Goal: Task Accomplishment & Management: Complete application form

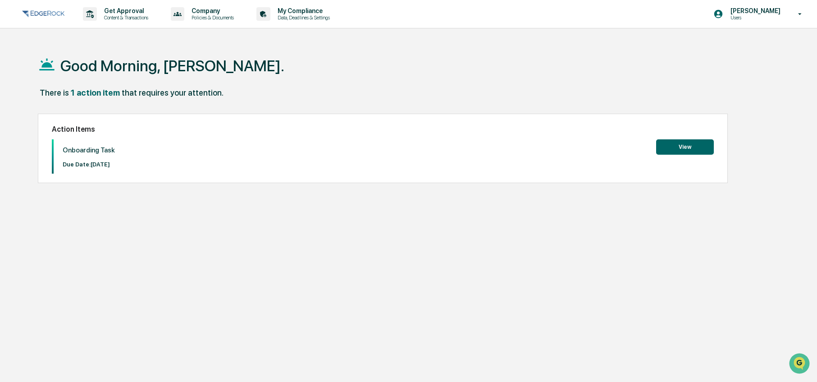
click at [688, 145] on button "View" at bounding box center [685, 146] width 58 height 15
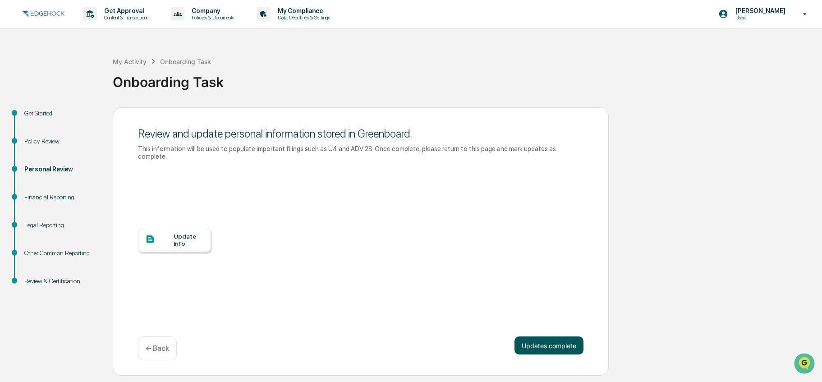
click at [538, 336] on button "Updates complete" at bounding box center [548, 345] width 69 height 18
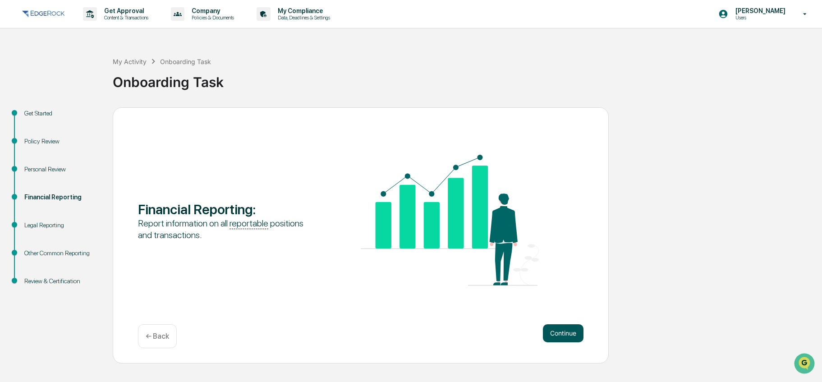
click at [565, 332] on button "Continue" at bounding box center [563, 333] width 41 height 18
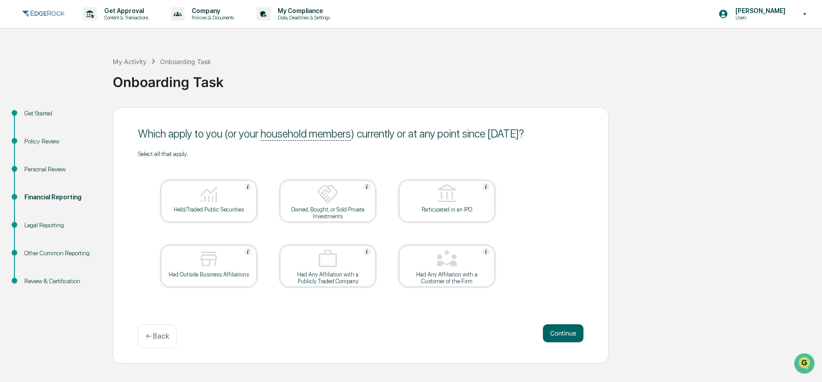
click at [169, 333] on div "← Back" at bounding box center [157, 336] width 39 height 24
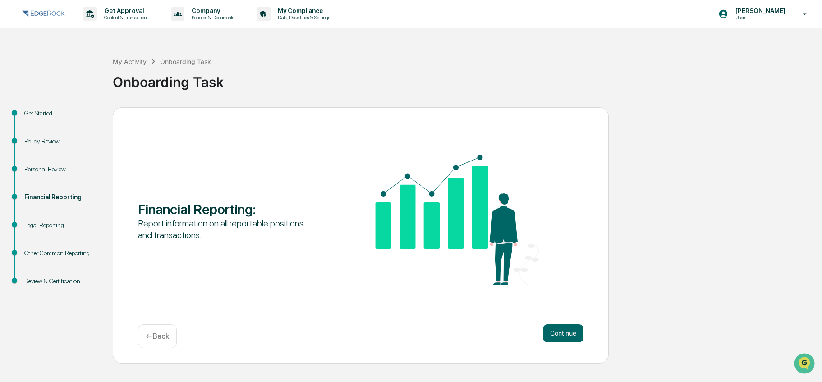
click at [549, 347] on div "Continue ← Back" at bounding box center [360, 336] width 445 height 24
click at [548, 340] on button "Continue" at bounding box center [563, 333] width 41 height 18
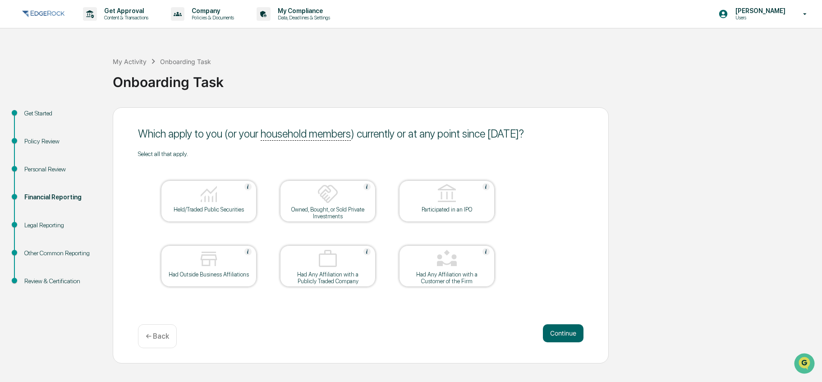
click at [208, 206] on div "Held/Traded Public Securities" at bounding box center [208, 209] width 81 height 7
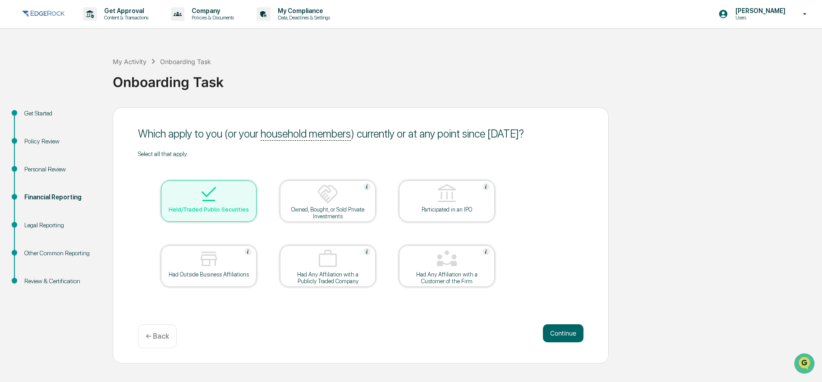
click at [307, 212] on div "Owned, Bought, or Sold Private Investments" at bounding box center [327, 213] width 81 height 14
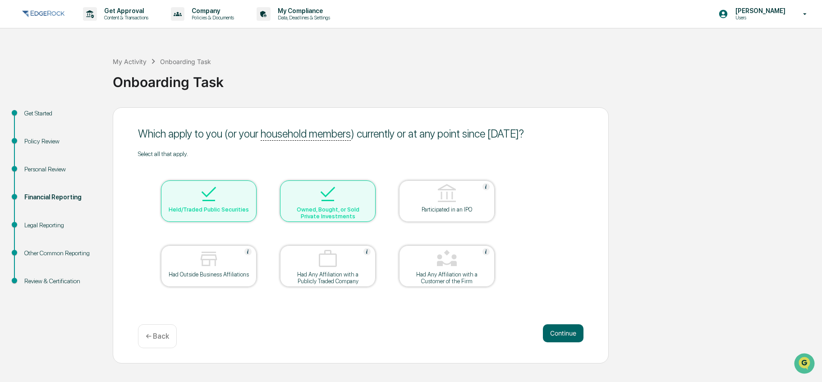
click at [340, 199] on div at bounding box center [328, 194] width 90 height 23
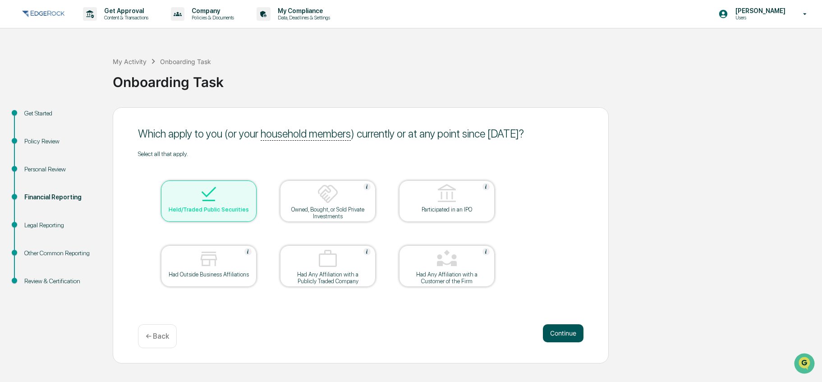
click at [581, 336] on button "Continue" at bounding box center [563, 333] width 41 height 18
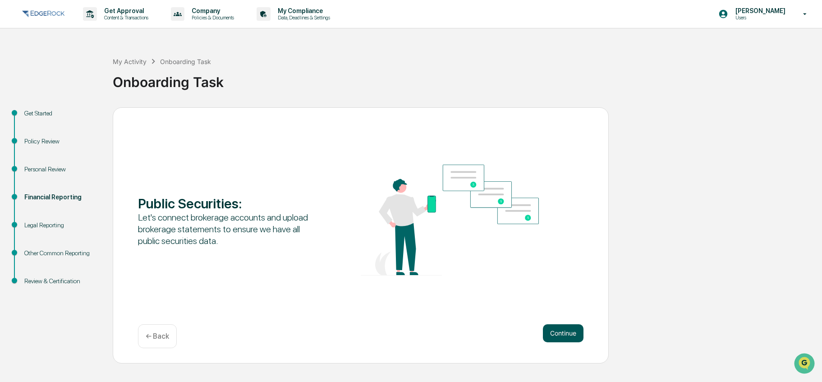
click at [579, 337] on button "Continue" at bounding box center [563, 333] width 41 height 18
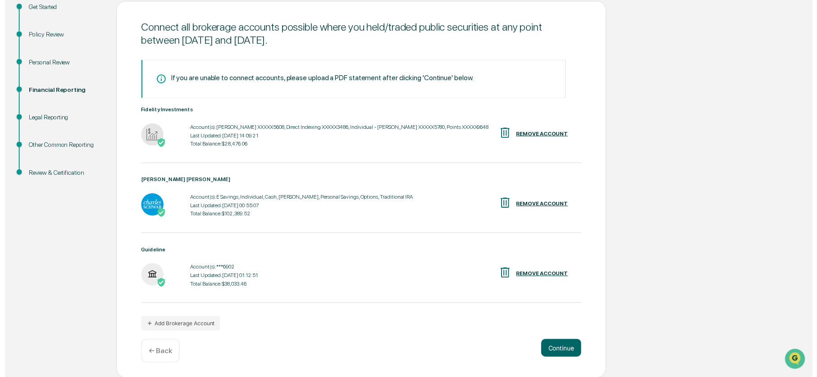
scroll to position [107, 0]
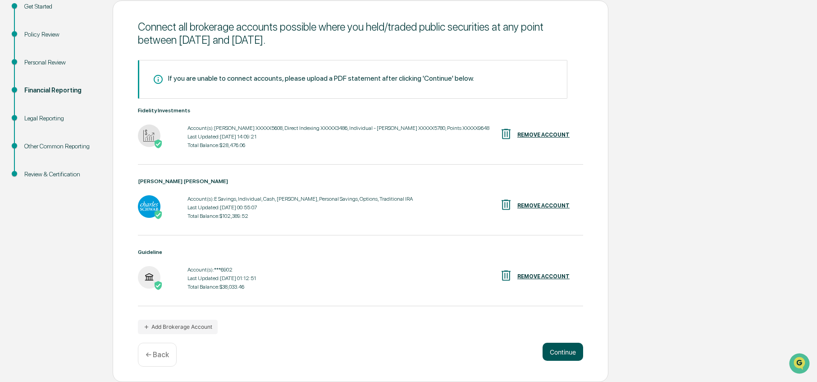
click at [569, 355] on button "Continue" at bounding box center [563, 352] width 41 height 18
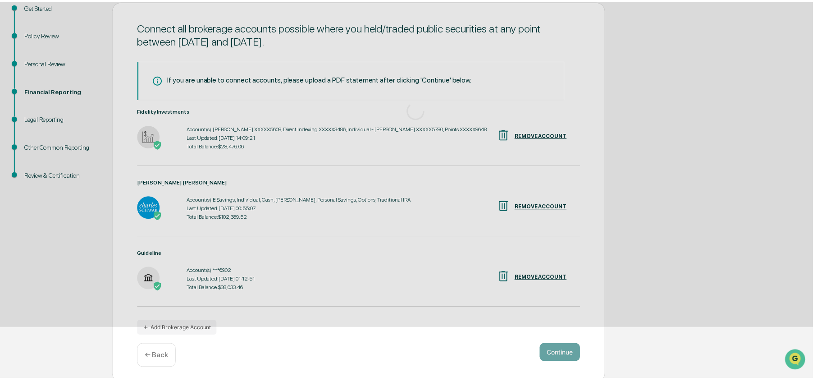
scroll to position [0, 0]
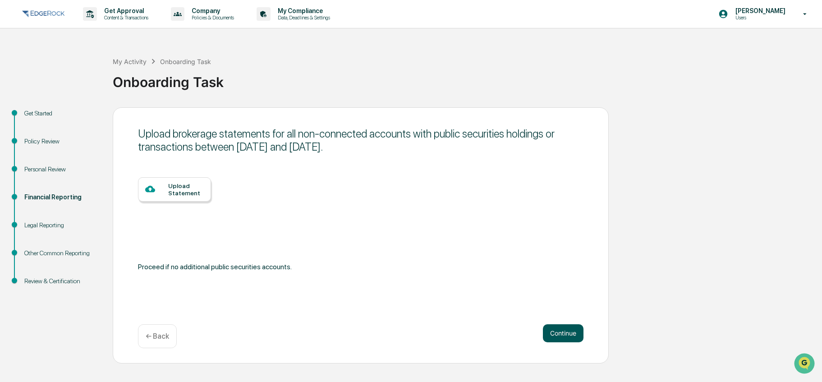
click at [565, 339] on button "Continue" at bounding box center [563, 333] width 41 height 18
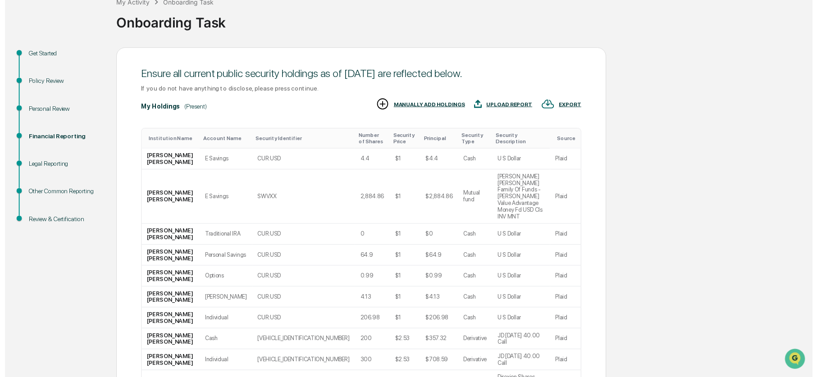
scroll to position [125, 0]
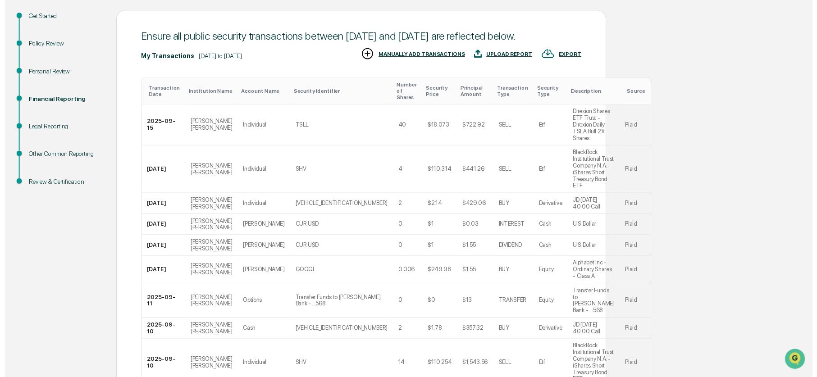
scroll to position [192, 0]
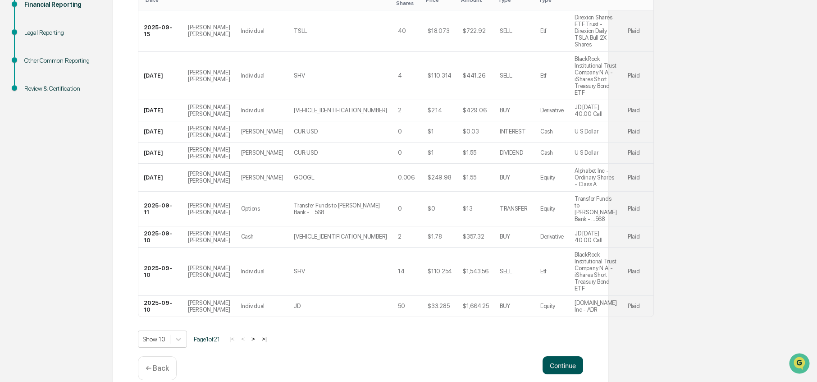
click at [563, 356] on button "Continue" at bounding box center [563, 365] width 41 height 18
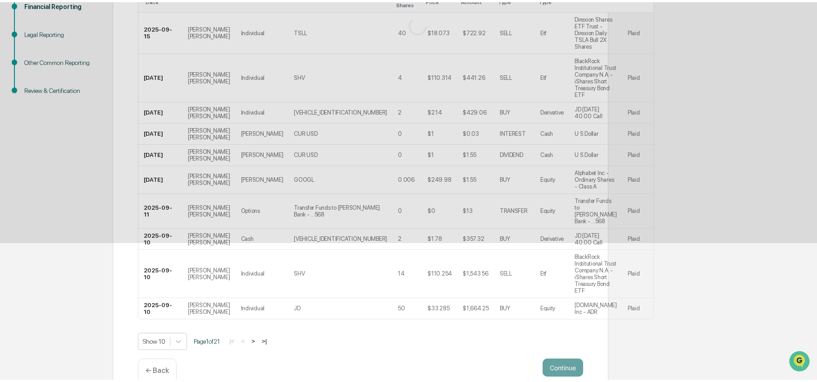
scroll to position [0, 0]
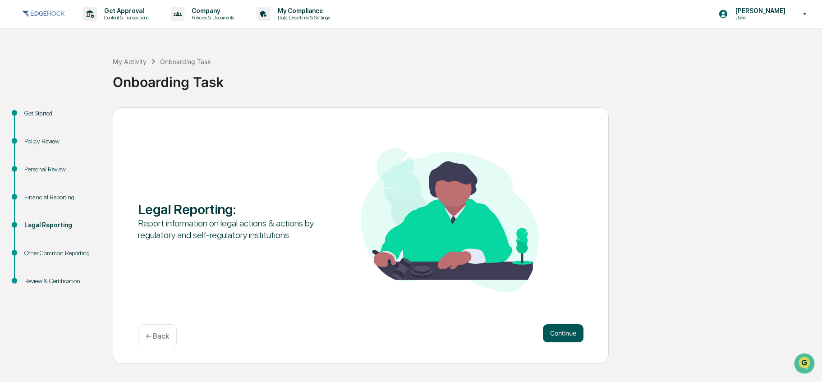
click at [568, 338] on button "Continue" at bounding box center [563, 333] width 41 height 18
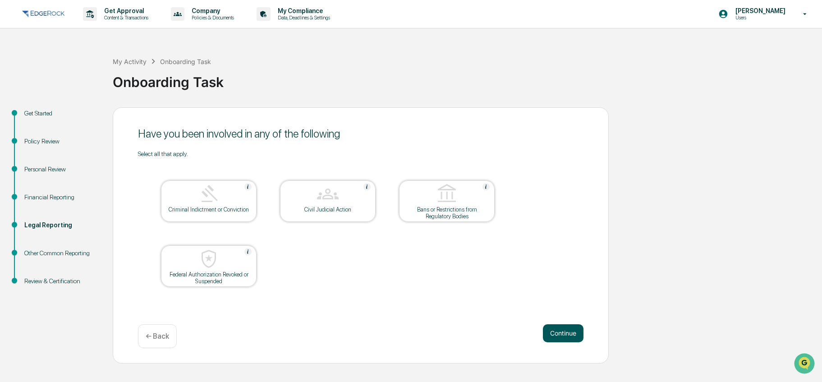
click at [567, 338] on button "Continue" at bounding box center [563, 333] width 41 height 18
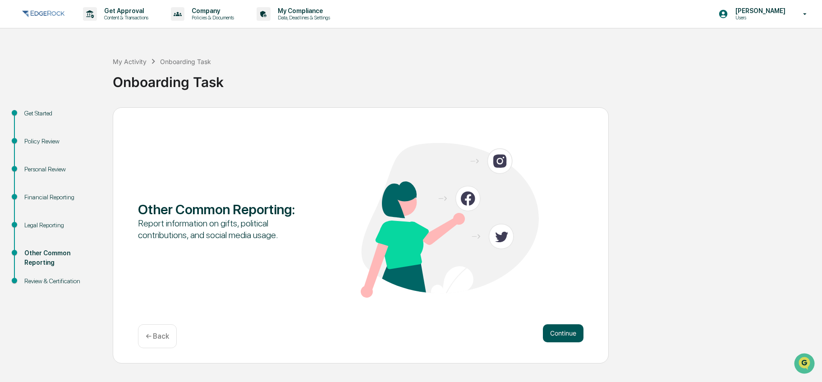
click at [565, 338] on button "Continue" at bounding box center [563, 333] width 41 height 18
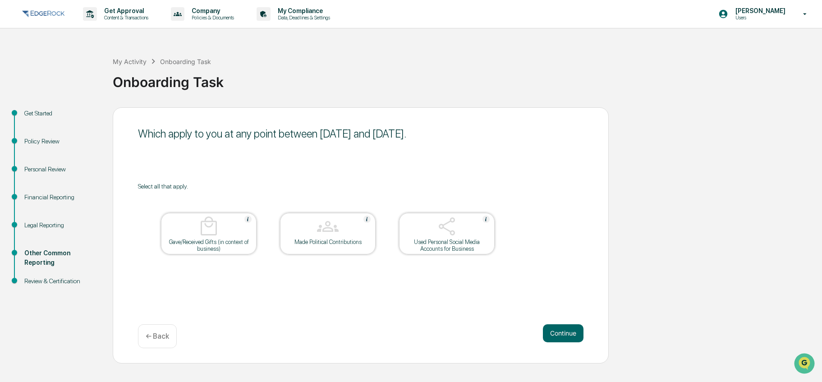
click at [565, 338] on button "Continue" at bounding box center [563, 333] width 41 height 18
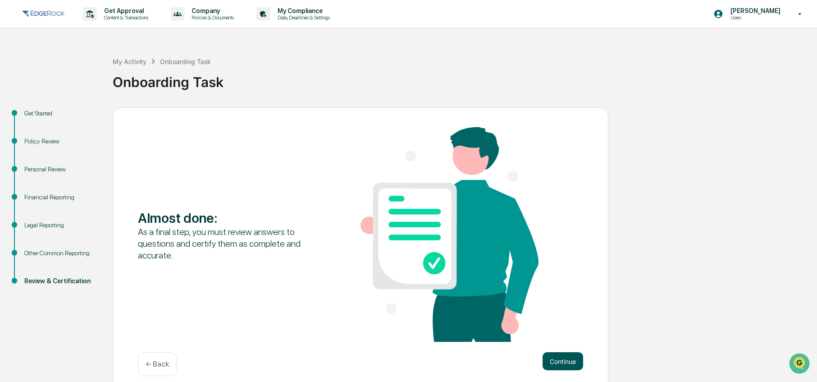
click at [567, 358] on button "Continue" at bounding box center [563, 361] width 41 height 18
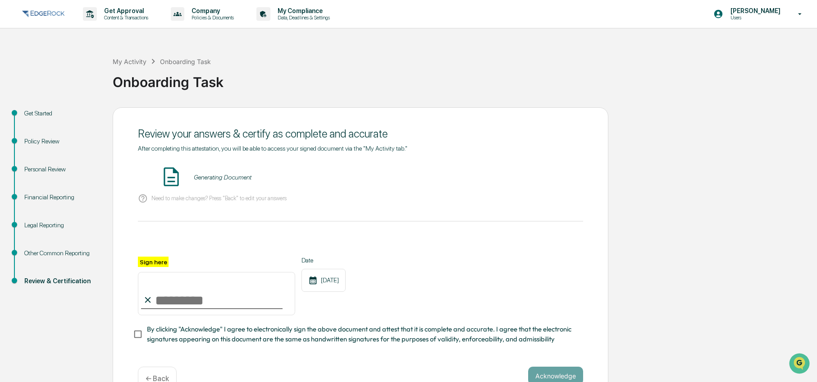
click at [211, 306] on input "Sign here" at bounding box center [216, 293] width 157 height 43
type input "**********"
click at [227, 340] on span "By clicking "Acknowledge" I agree to electronically sign the above document and…" at bounding box center [361, 334] width 429 height 20
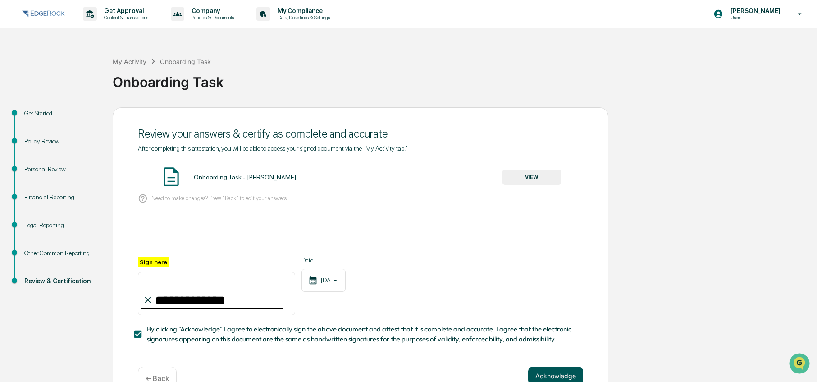
click at [555, 371] on button "Acknowledge" at bounding box center [555, 376] width 55 height 18
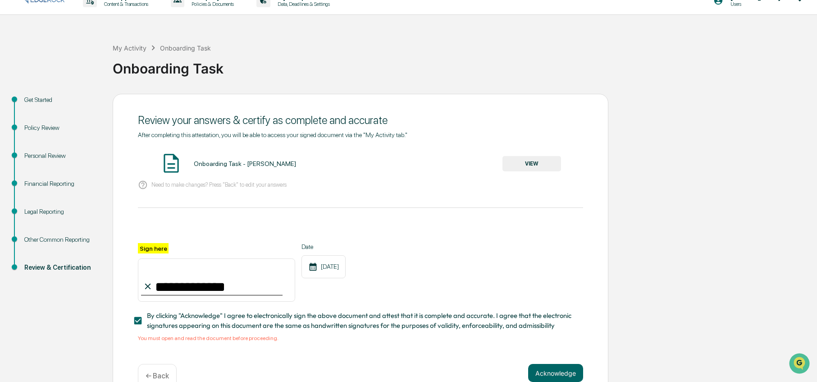
scroll to position [37, 0]
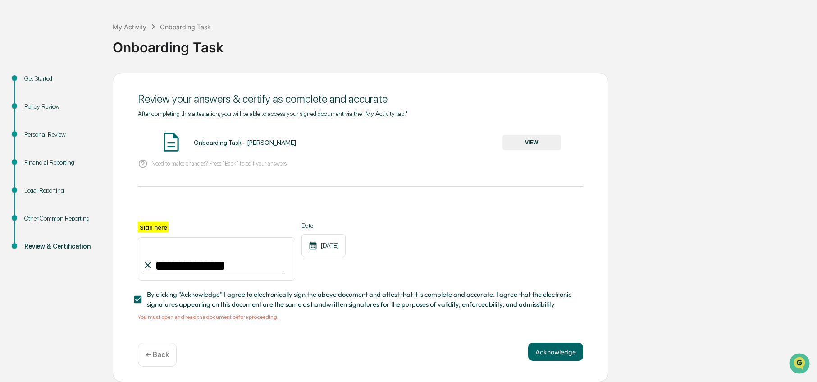
click at [525, 142] on button "VIEW" at bounding box center [532, 142] width 59 height 15
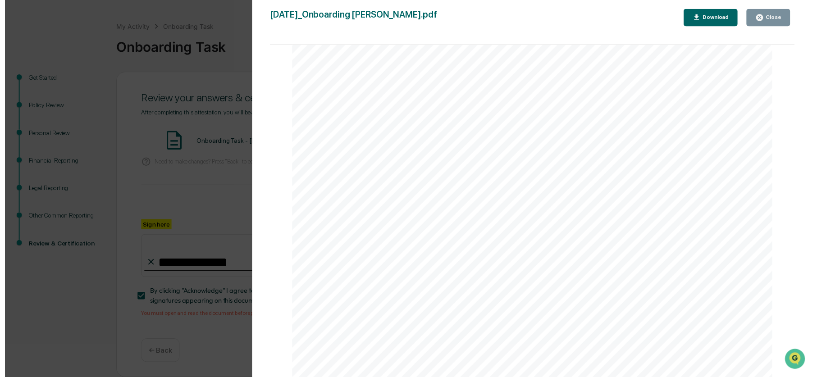
scroll to position [9696, 0]
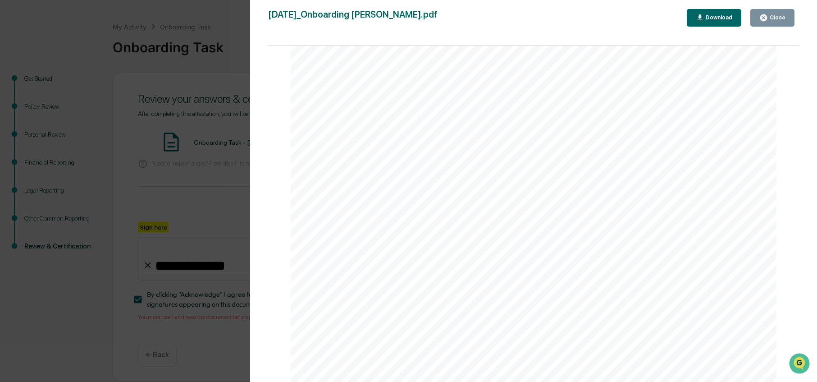
click at [779, 17] on div "Close" at bounding box center [777, 17] width 18 height 6
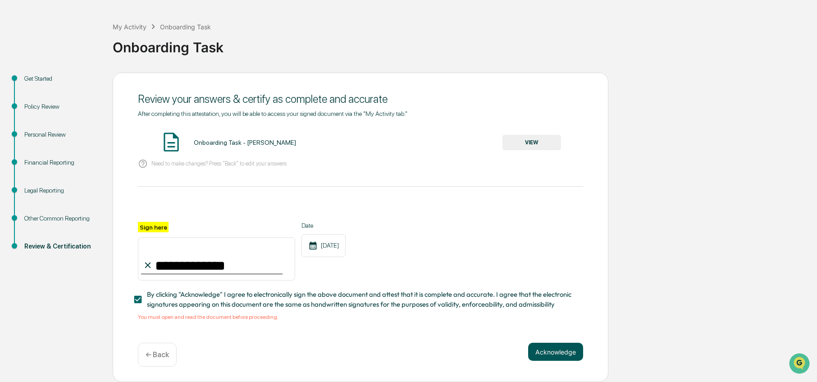
click at [545, 346] on button "Acknowledge" at bounding box center [555, 352] width 55 height 18
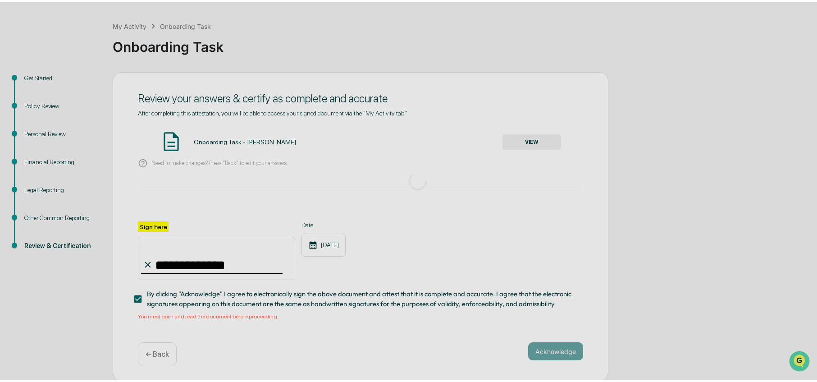
scroll to position [0, 0]
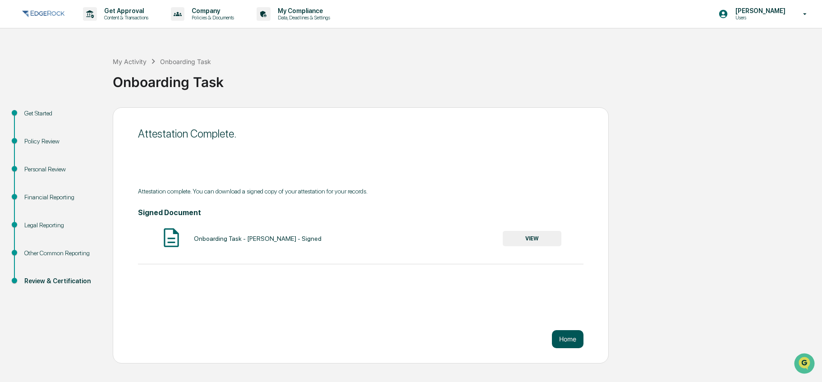
click at [571, 338] on button "Home" at bounding box center [568, 339] width 32 height 18
